Goal: Transaction & Acquisition: Purchase product/service

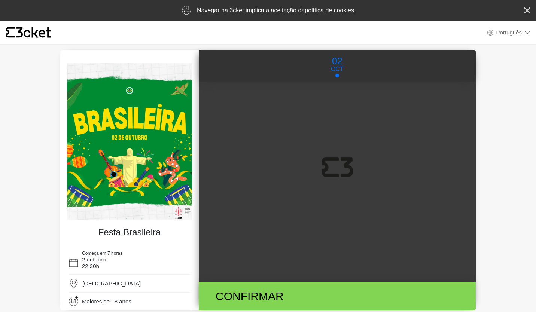
select select "pt_PT"
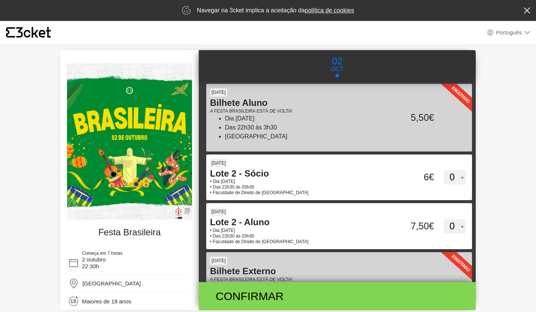
scroll to position [147, 0]
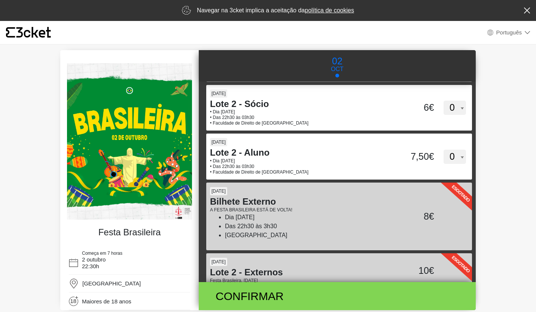
click at [459, 110] on select "0 1 2 3 4 5 6 7 8 9 10 11 12 13 14 15" at bounding box center [454, 108] width 22 height 14
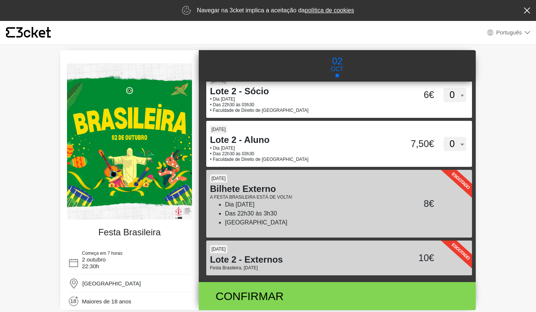
click at [445, 89] on select "0 1 2 3 4 5 6 7 8 9 10 11 12 13 14 15" at bounding box center [454, 95] width 22 height 14
select select "1"
click at [443, 88] on select "0 1 2 3 4 5 6 7 8 9 10 11 12 13 14 15" at bounding box center [454, 95] width 22 height 14
click at [310, 295] on div "Confirmar" at bounding box center [295, 296] width 170 height 17
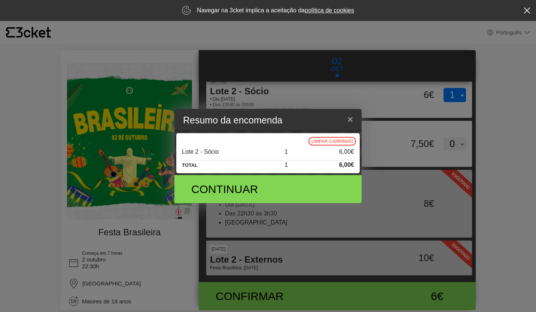
click at [238, 183] on div "Continuar" at bounding box center [241, 189] width 110 height 17
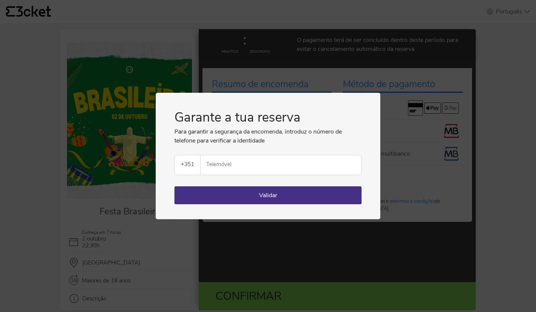
select select "pt_PT"
click at [489, 208] on div "Garante a tua reserva Para garantir a segurança da encomenda, introduz o número…" at bounding box center [268, 156] width 536 height 312
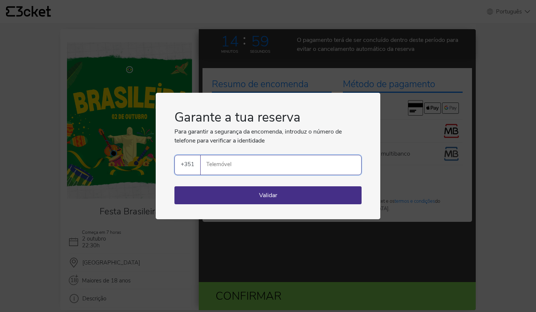
click at [299, 162] on input "Telemóvel" at bounding box center [284, 164] width 155 height 19
type input "9"
click at [402, 206] on div "Garante a tua reserva Para garantir a segurança da encomenda, introduz o número…" at bounding box center [268, 156] width 536 height 312
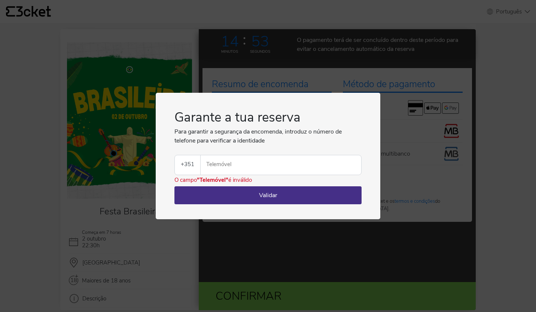
click at [248, 179] on div "O campo "Telemóvel" é inválido" at bounding box center [212, 180] width 77 height 9
click at [228, 163] on input "Telemóvel" at bounding box center [284, 164] width 155 height 19
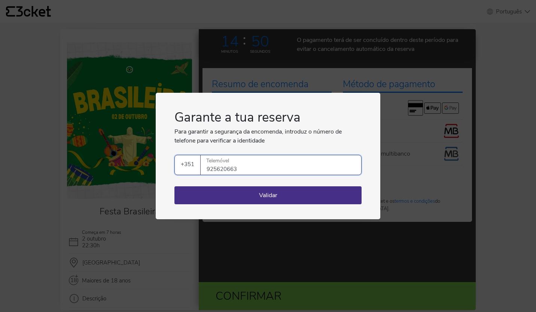
type input "925620663"
click at [235, 202] on button "Validar" at bounding box center [267, 195] width 187 height 18
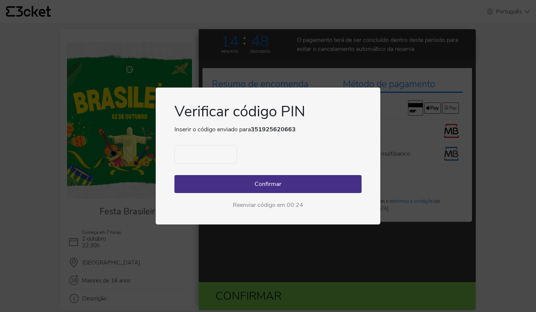
click at [211, 155] on input "text" at bounding box center [205, 154] width 62 height 19
click at [211, 162] on input "text" at bounding box center [205, 154] width 62 height 19
type input "7390"
click at [266, 192] on button "Confirmar" at bounding box center [267, 184] width 187 height 18
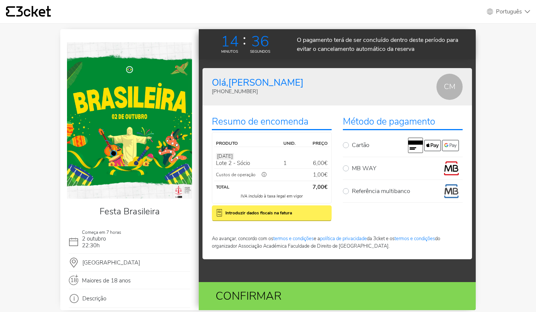
click at [262, 190] on p "Total" at bounding box center [257, 187] width 83 height 7
click at [264, 177] on div "ⓘ" at bounding box center [264, 174] width 16 height 7
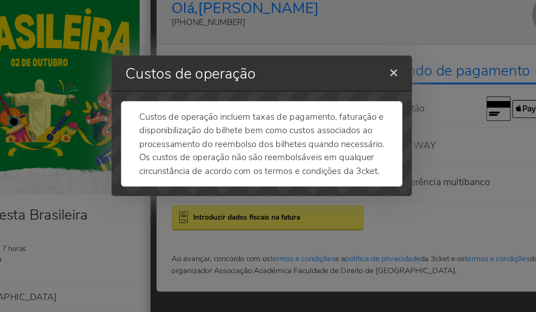
click at [348, 122] on span "×" at bounding box center [350, 123] width 6 height 12
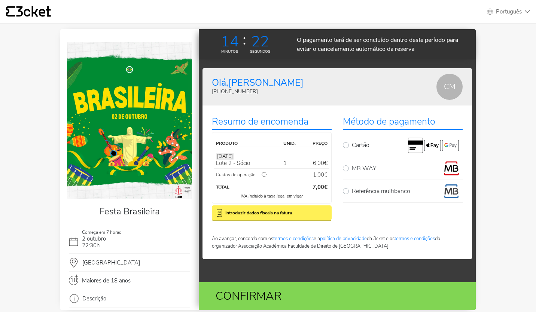
click at [343, 197] on div "Referência multibanco" at bounding box center [403, 191] width 120 height 15
click at [352, 193] on label "Referência multibanco" at bounding box center [407, 191] width 111 height 15
click at [352, 189] on input "Referência multibanco" at bounding box center [354, 186] width 5 height 5
radio input "true"
click at [318, 288] on div "Confirmar" at bounding box center [295, 296] width 170 height 17
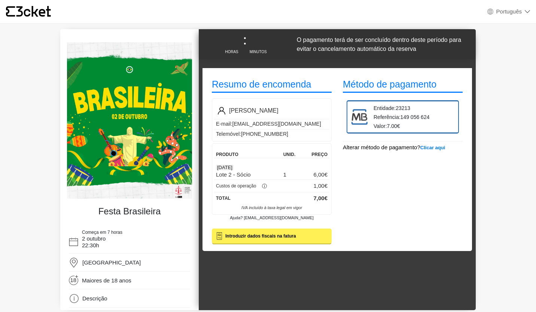
select select "pt_PT"
click at [438, 149] on b "Clicar aqui" at bounding box center [432, 148] width 25 height 6
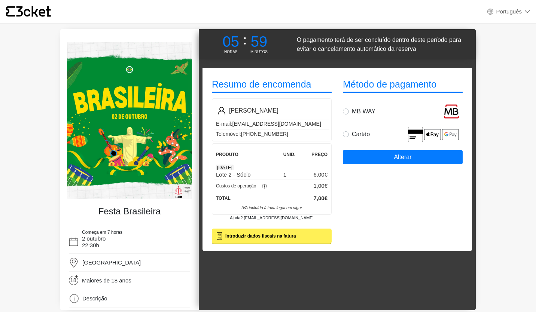
click at [286, 197] on p "Total" at bounding box center [257, 198] width 83 height 7
click at [220, 170] on div "[DATE]" at bounding box center [271, 167] width 115 height 7
click at [348, 123] on div "MB WAY Cartão" at bounding box center [403, 123] width 120 height 46
click at [353, 116] on label "MB WAY" at bounding box center [407, 111] width 111 height 15
click at [353, 109] on input "MB WAY" at bounding box center [354, 106] width 5 height 5
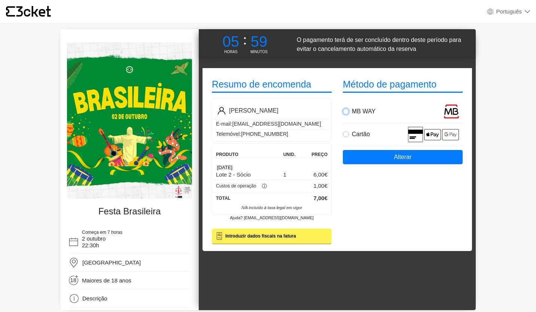
radio input "true"
